Goal: Task Accomplishment & Management: Use online tool/utility

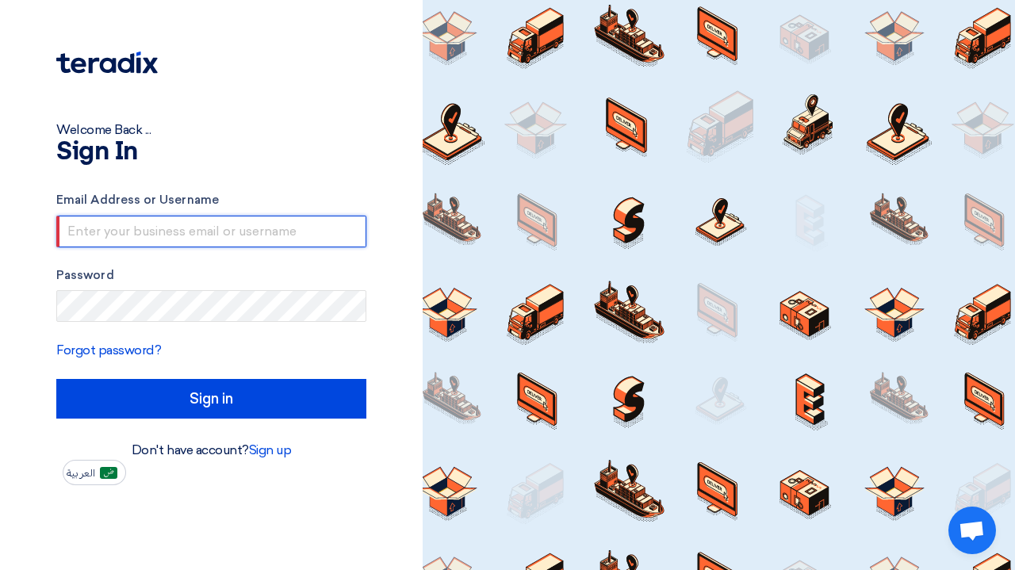
type input "[PERSON_NAME][EMAIL_ADDRESS][DOMAIN_NAME]"
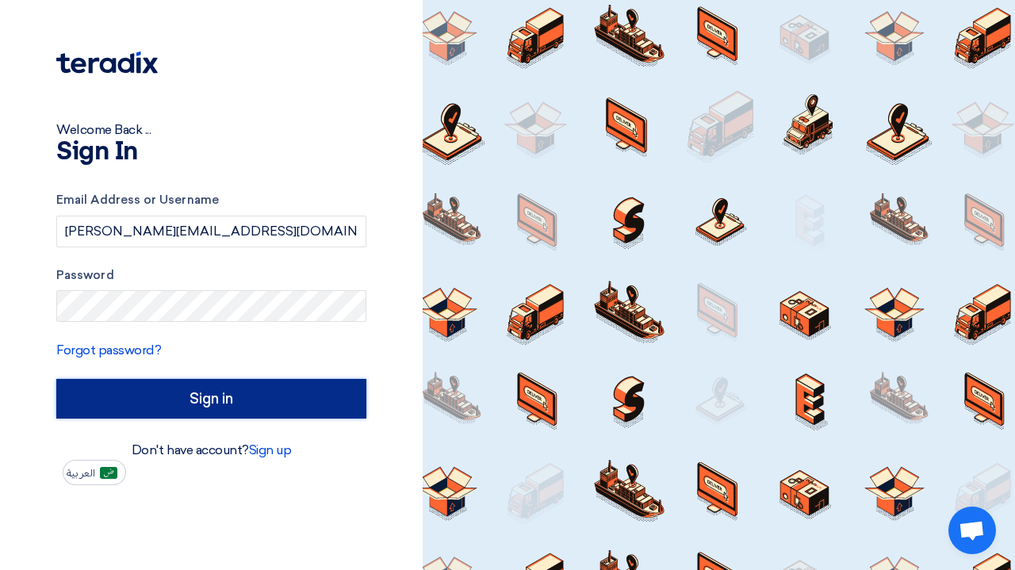
click at [263, 396] on input "Sign in" at bounding box center [211, 399] width 310 height 40
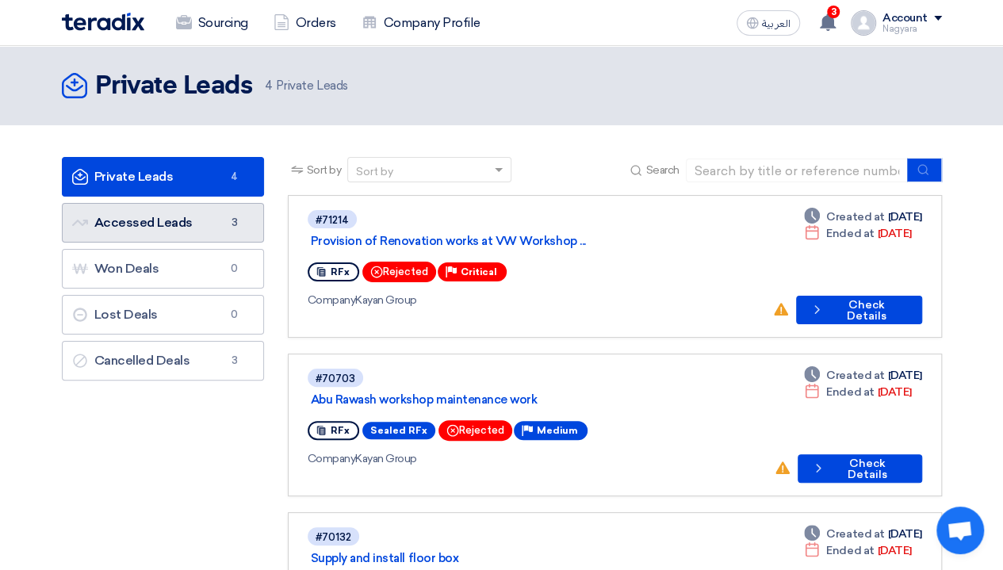
click at [116, 221] on link "Accessed Leads Accessed Leads 3" at bounding box center [163, 223] width 202 height 40
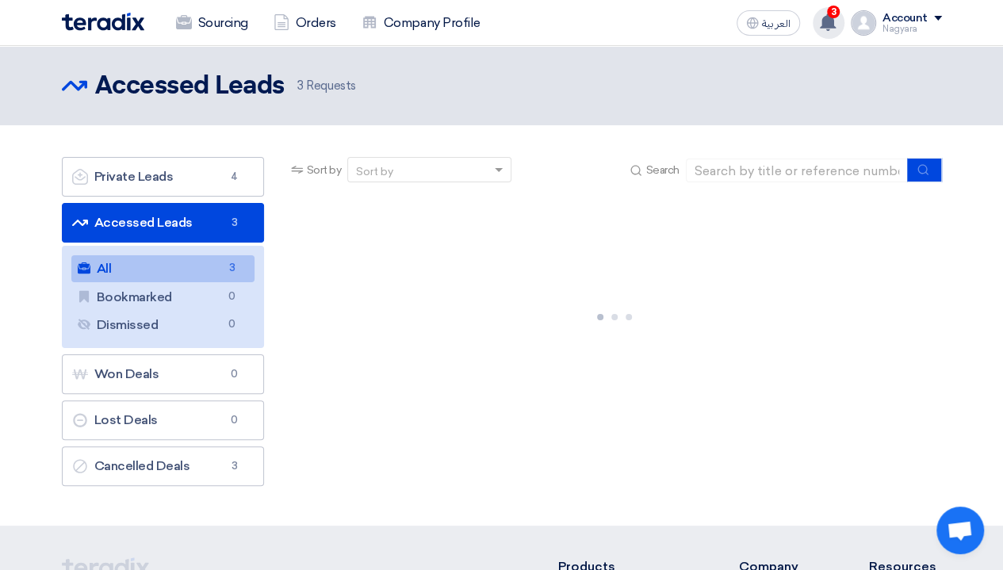
click at [837, 17] on icon at bounding box center [827, 21] width 17 height 17
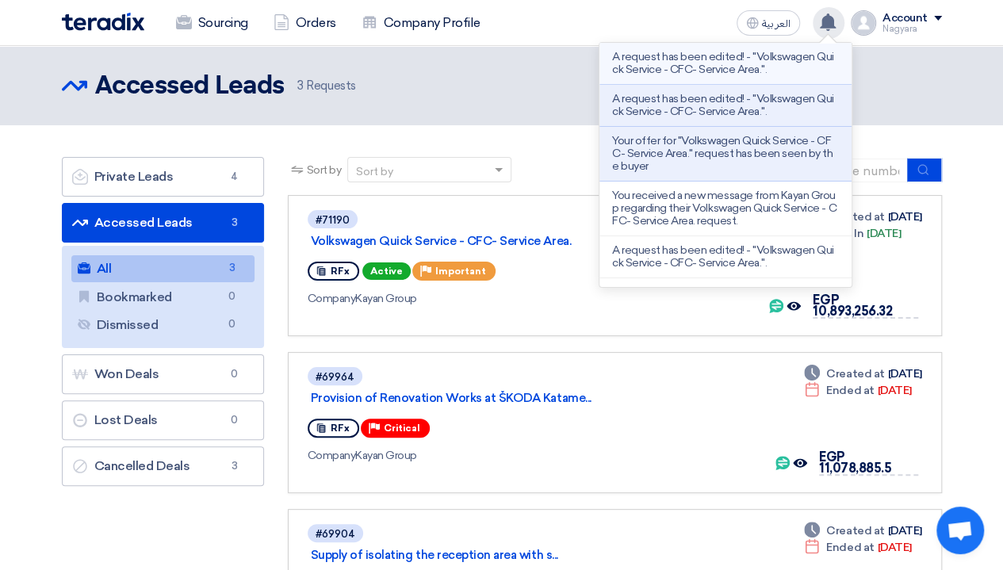
click at [771, 56] on p "A request has been edited! - "Volkswagen Quick Service - CFC- Service Area."." at bounding box center [725, 63] width 227 height 25
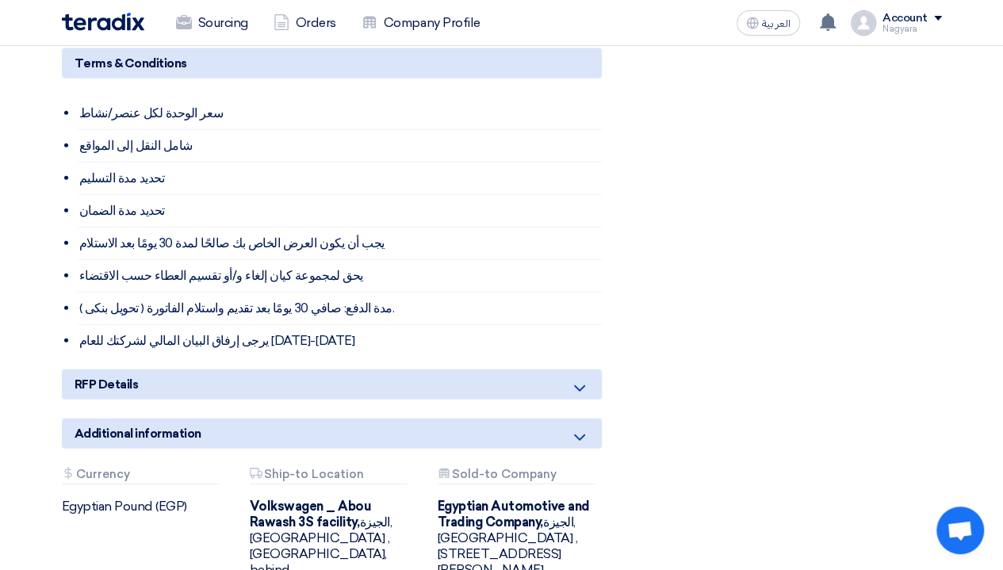
scroll to position [1904, 0]
